Goal: Task Accomplishment & Management: Use online tool/utility

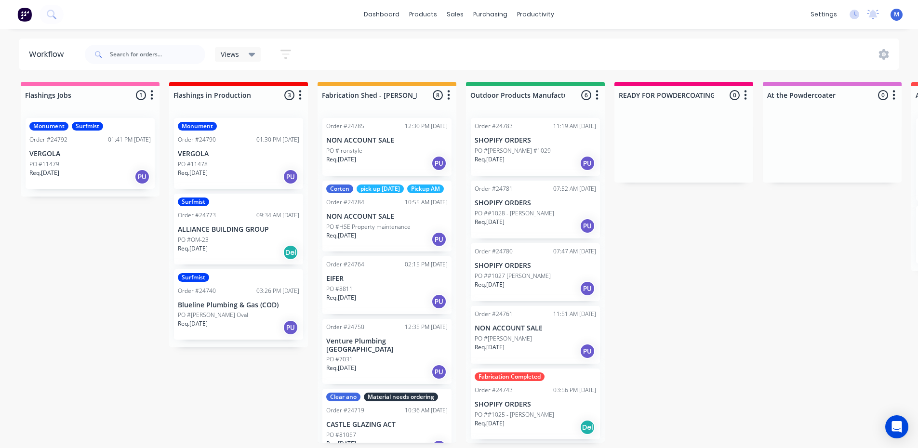
scroll to position [2, 0]
click at [87, 172] on div "Req. [DATE] PU" at bounding box center [90, 177] width 122 height 16
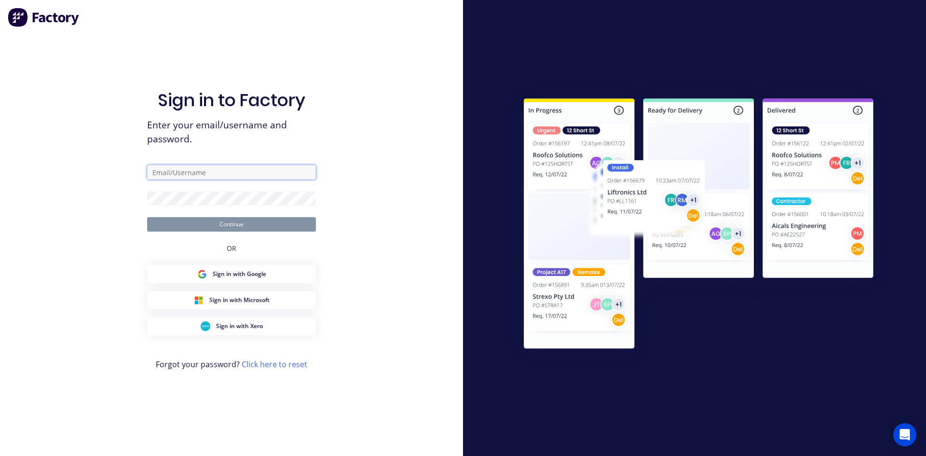
type input "[EMAIL_ADDRESS][DOMAIN_NAME]"
click at [235, 227] on button "Continue" at bounding box center [231, 224] width 169 height 14
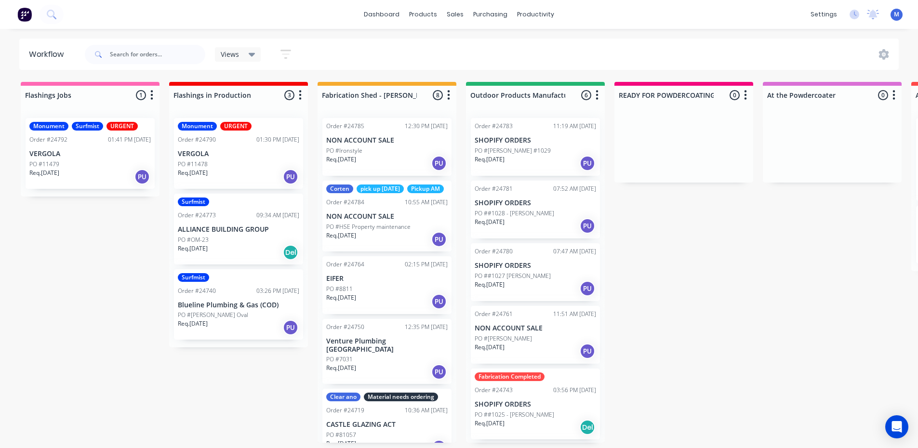
click at [93, 168] on div "PO #11479" at bounding box center [90, 164] width 122 height 9
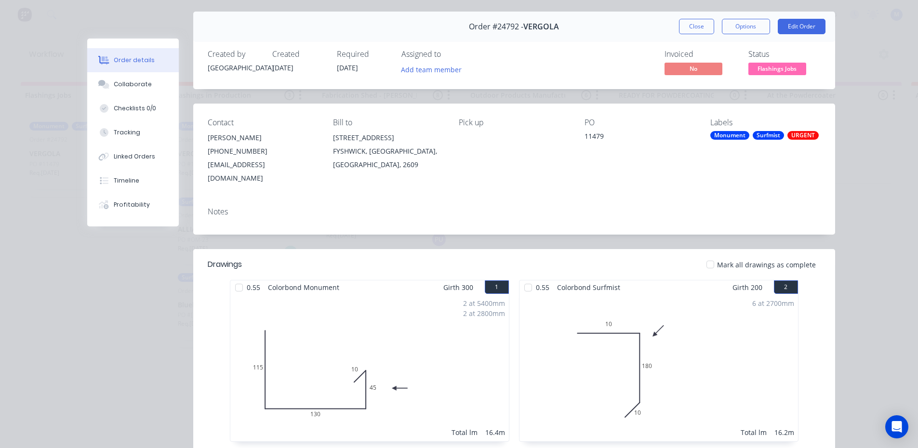
scroll to position [26, 0]
click at [750, 27] on button "Options" at bounding box center [746, 27] width 48 height 15
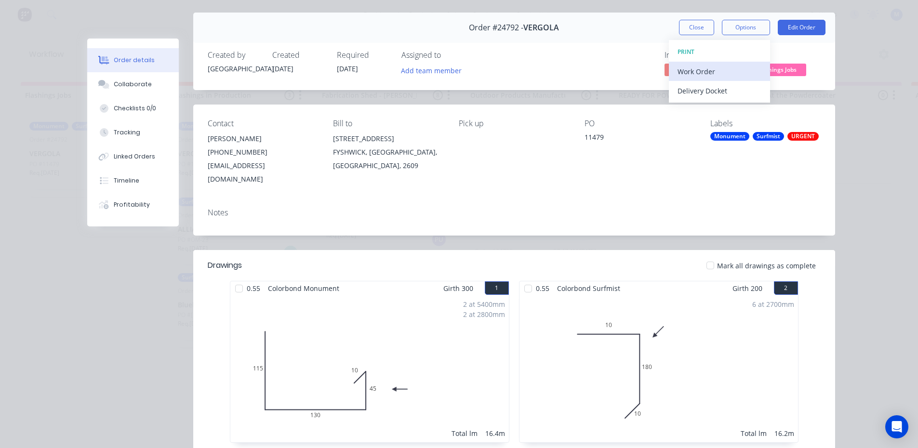
click at [701, 76] on div "Work Order" at bounding box center [720, 72] width 84 height 14
click at [702, 91] on div "Standard" at bounding box center [720, 91] width 84 height 14
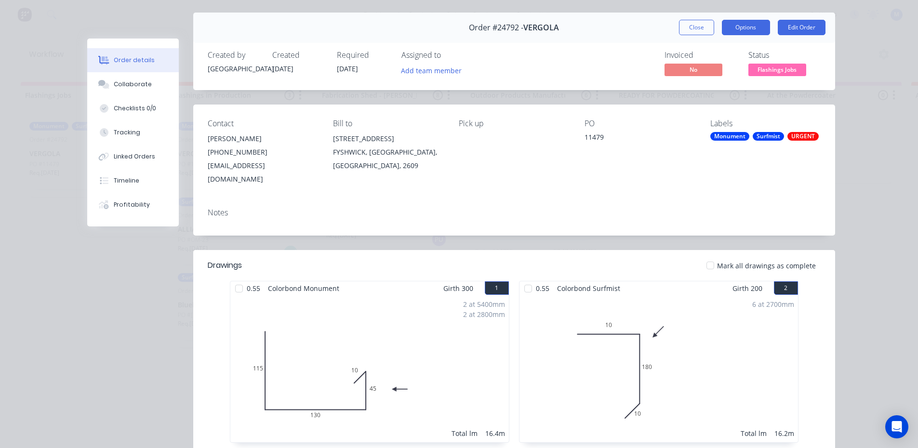
click at [735, 26] on button "Options" at bounding box center [746, 27] width 48 height 15
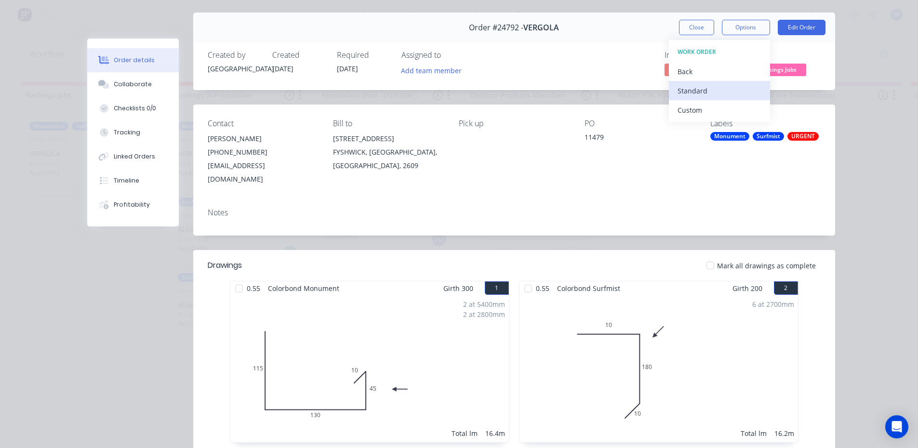
click at [717, 92] on div "Standard" at bounding box center [720, 91] width 84 height 14
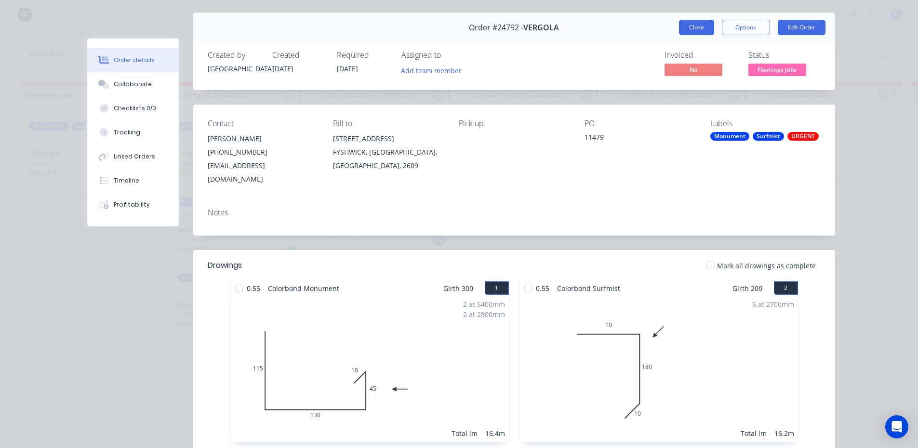
click at [696, 26] on button "Close" at bounding box center [696, 27] width 35 height 15
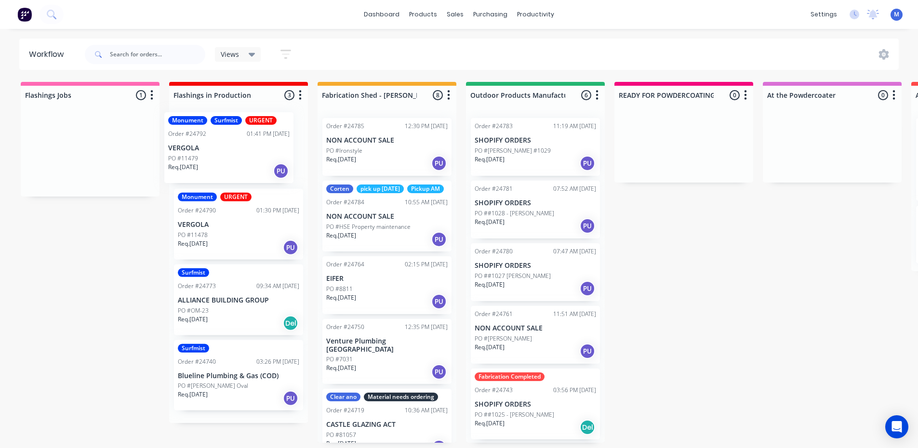
drag, startPoint x: 114, startPoint y: 162, endPoint x: 265, endPoint y: 155, distance: 150.6
